Goal: Task Accomplishment & Management: Use online tool/utility

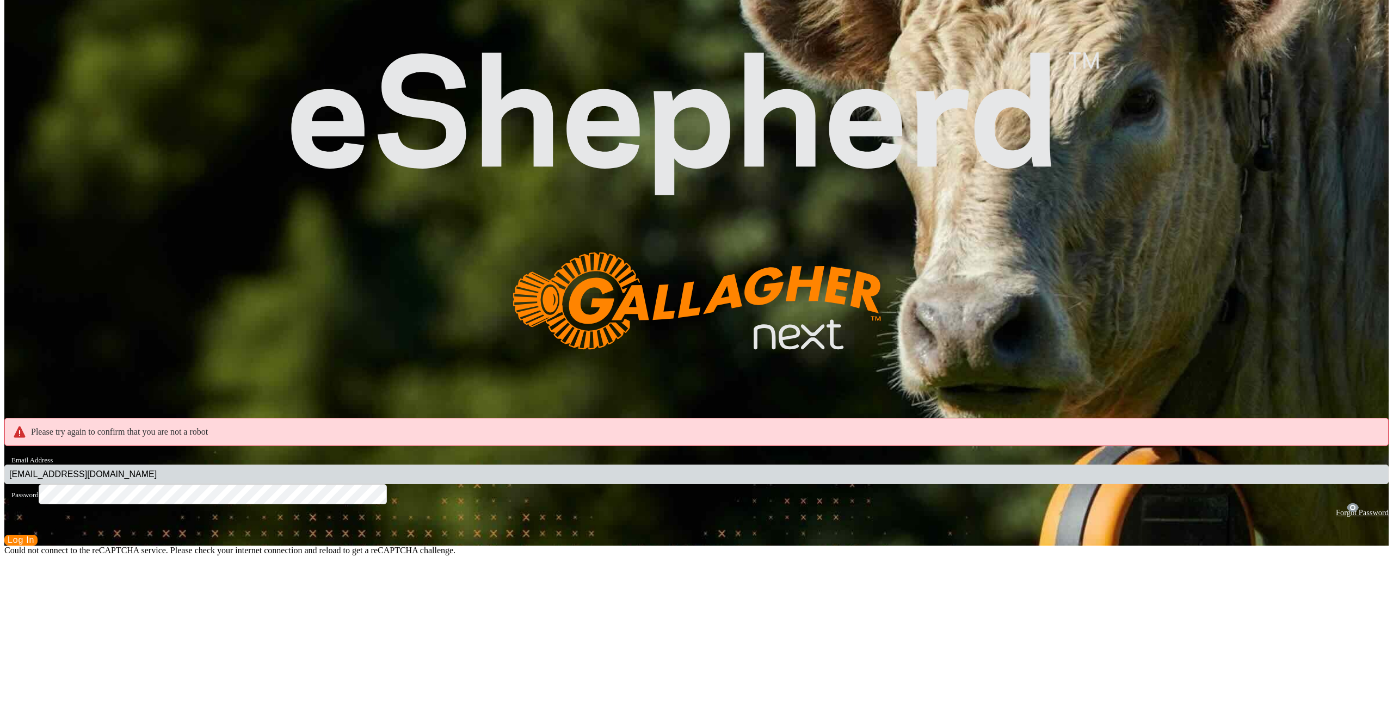
click at [38, 535] on button "Log In" at bounding box center [20, 540] width 33 height 11
click at [34, 536] on span "Log In" at bounding box center [21, 540] width 27 height 9
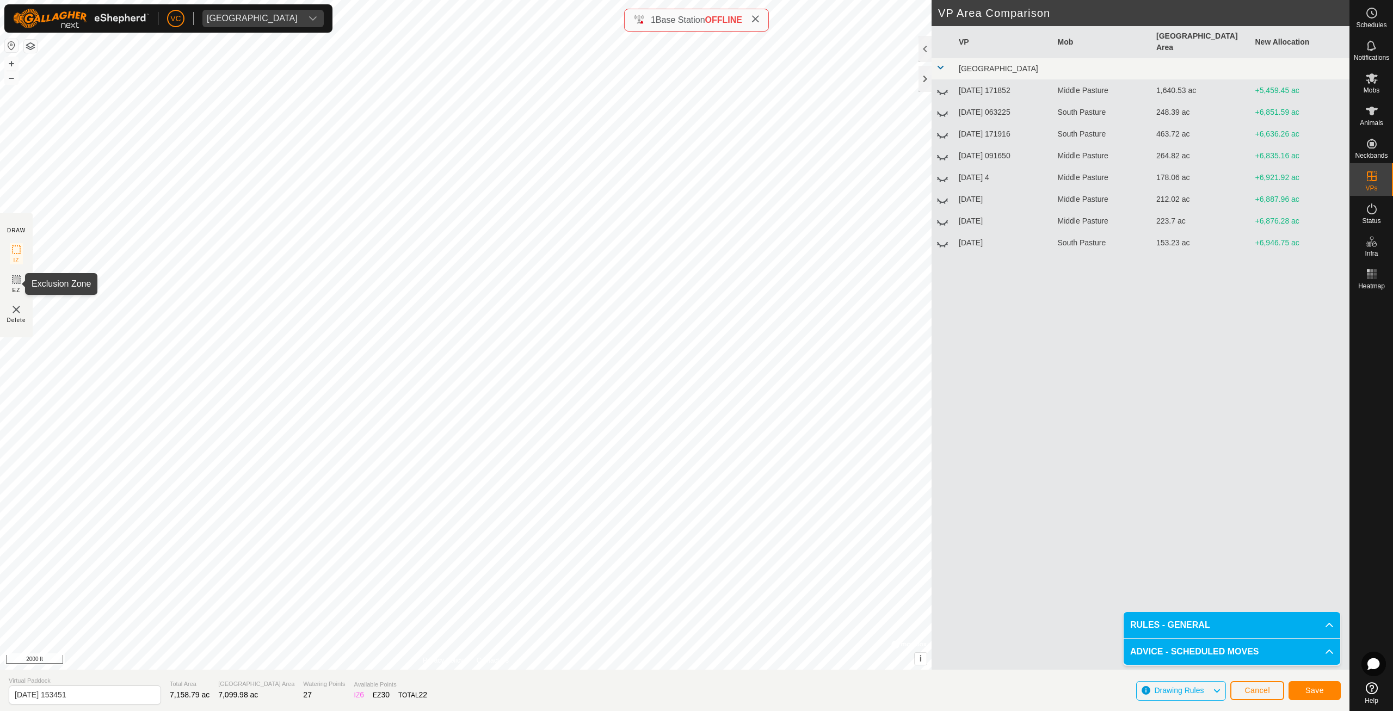
click at [14, 284] on rect at bounding box center [16, 279] width 9 height 9
click at [1325, 691] on button "Save" at bounding box center [1315, 690] width 52 height 19
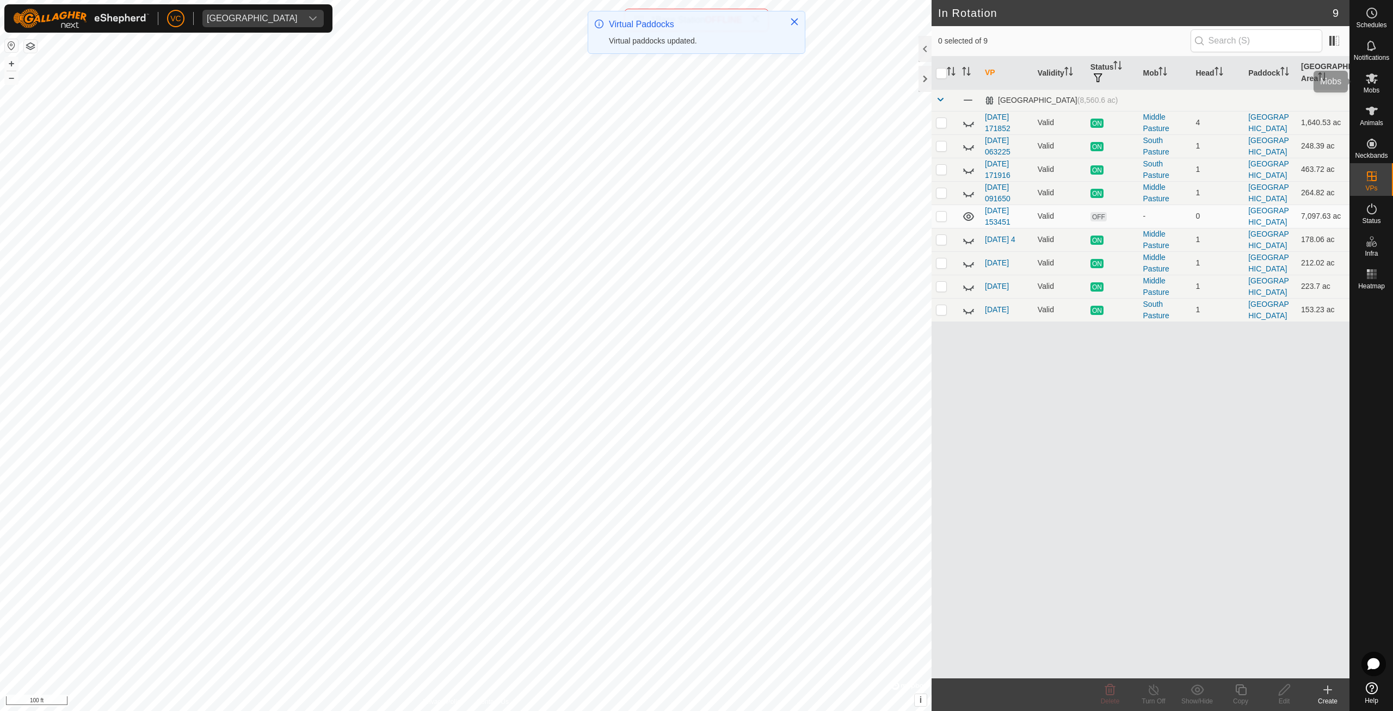
click at [1371, 84] on icon at bounding box center [1372, 78] width 13 height 13
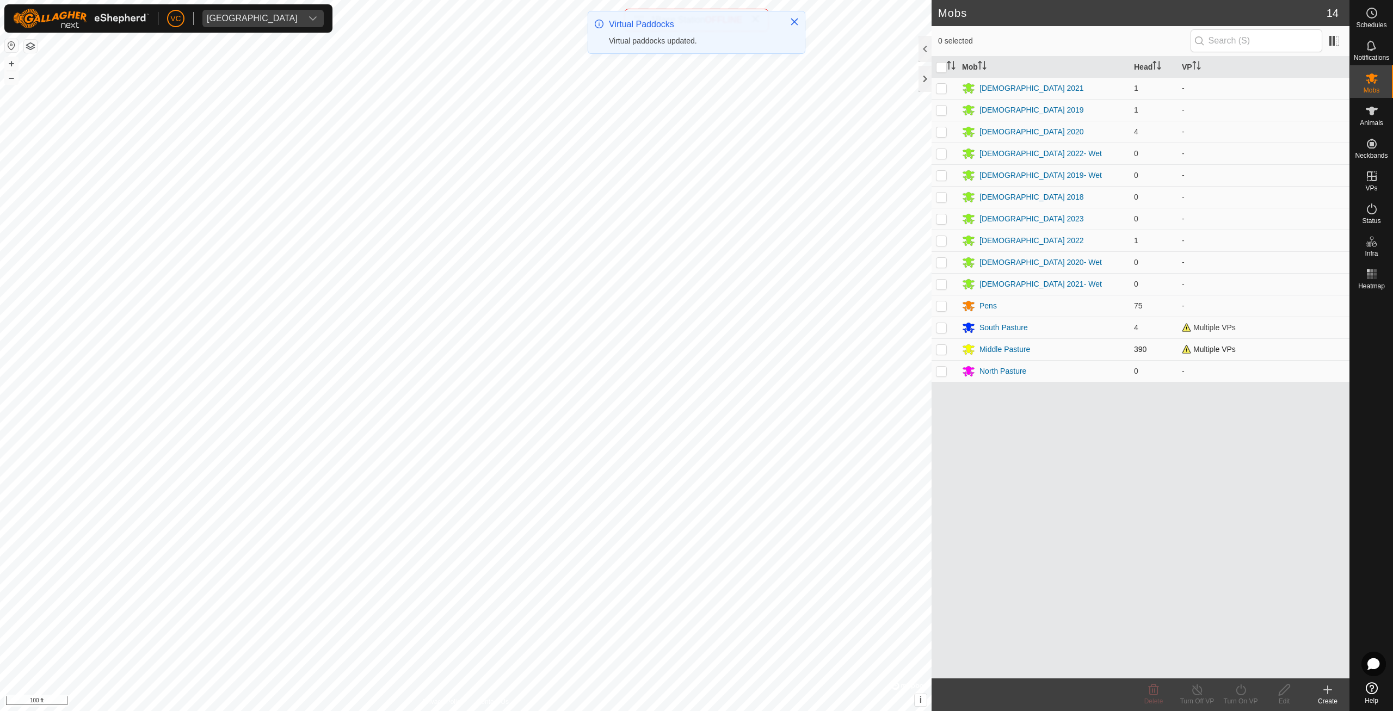
click at [948, 346] on td at bounding box center [945, 350] width 26 height 22
checkbox input "true"
click at [1236, 689] on icon at bounding box center [1241, 690] width 14 height 13
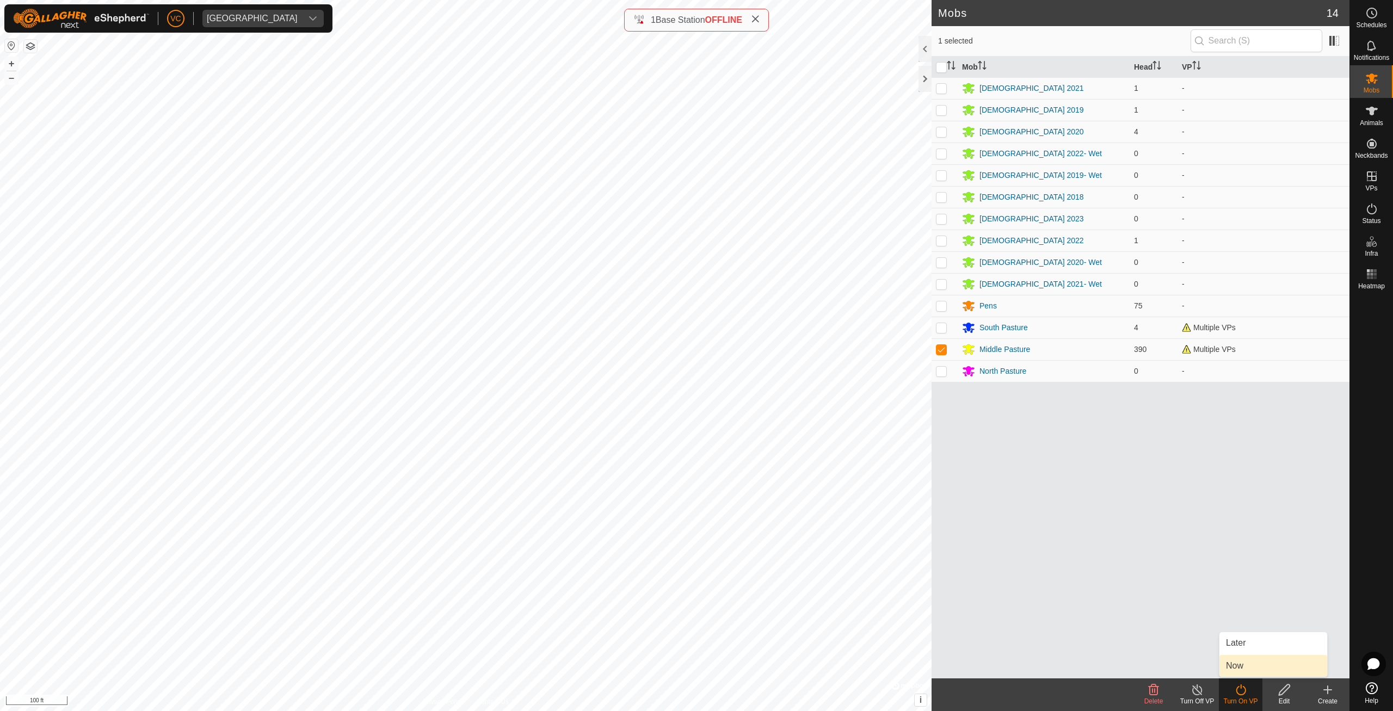
click at [1234, 663] on link "Now" at bounding box center [1274, 666] width 108 height 22
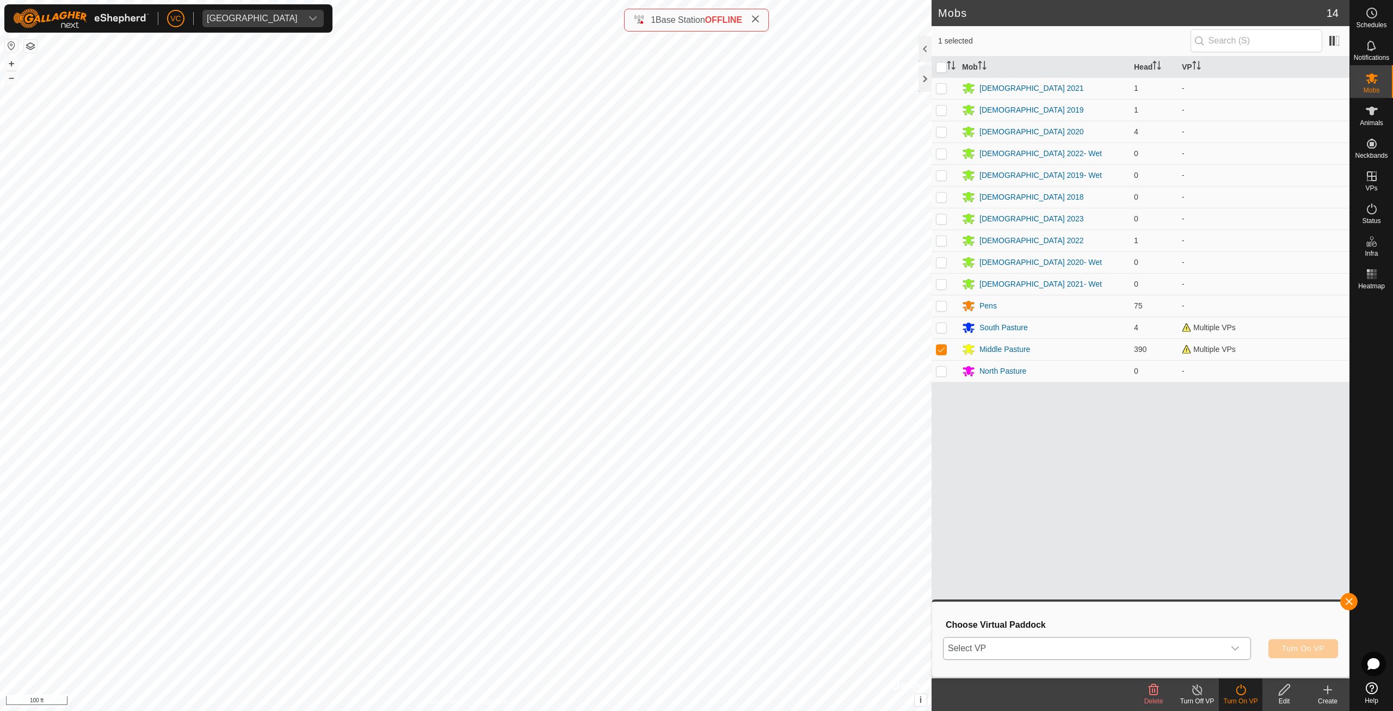
click at [1209, 640] on span "Select VP" at bounding box center [1084, 649] width 281 height 22
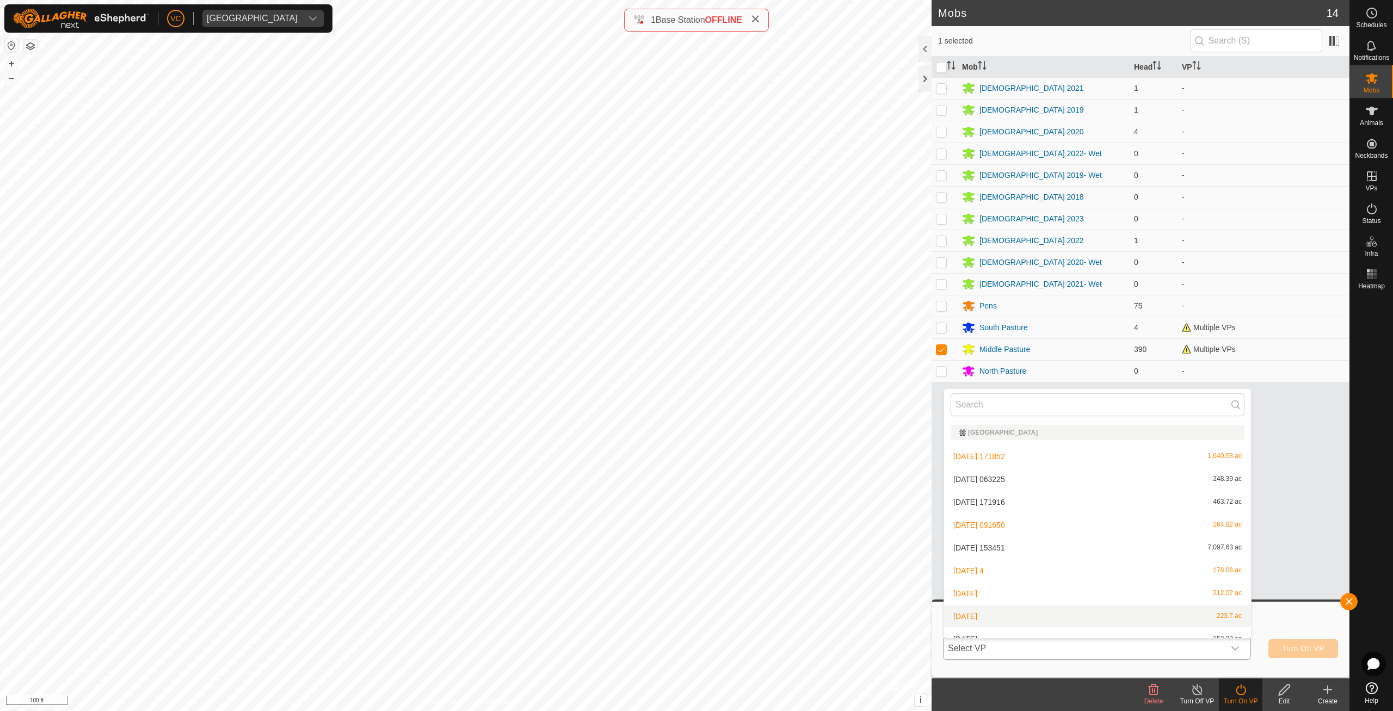
scroll to position [12, 0]
click at [1058, 540] on li "2025-08-25 153451 7,097.63 ac" at bounding box center [1097, 536] width 307 height 22
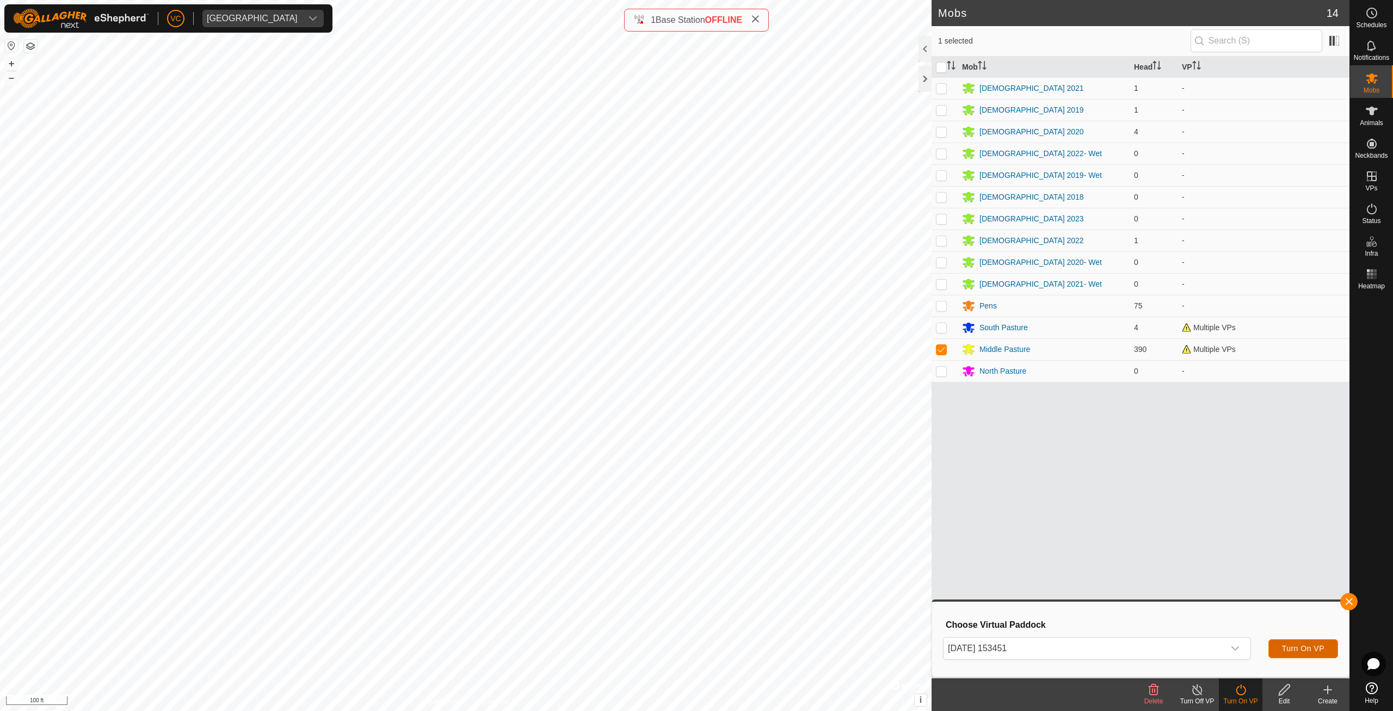
click at [1283, 644] on span "Turn On VP" at bounding box center [1303, 648] width 42 height 9
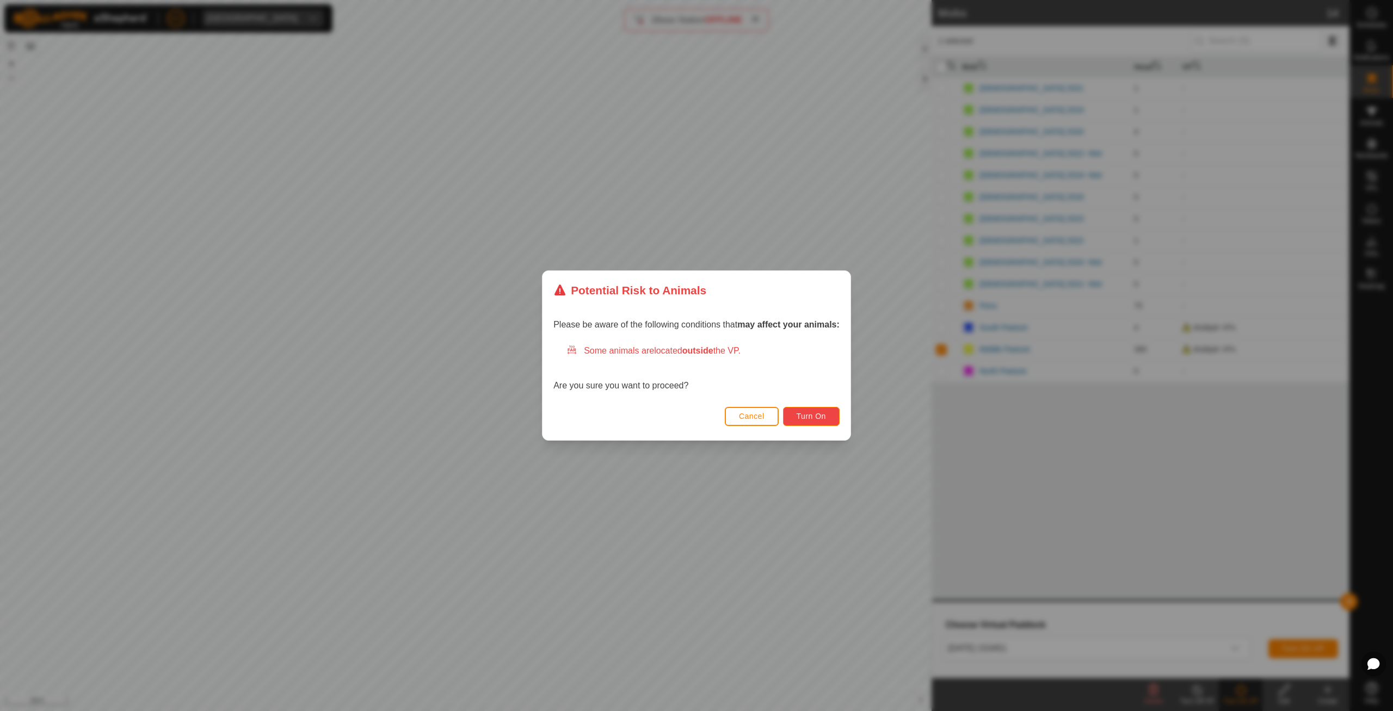
click at [815, 422] on button "Turn On" at bounding box center [811, 416] width 57 height 19
